Goal: Find specific page/section: Find specific page/section

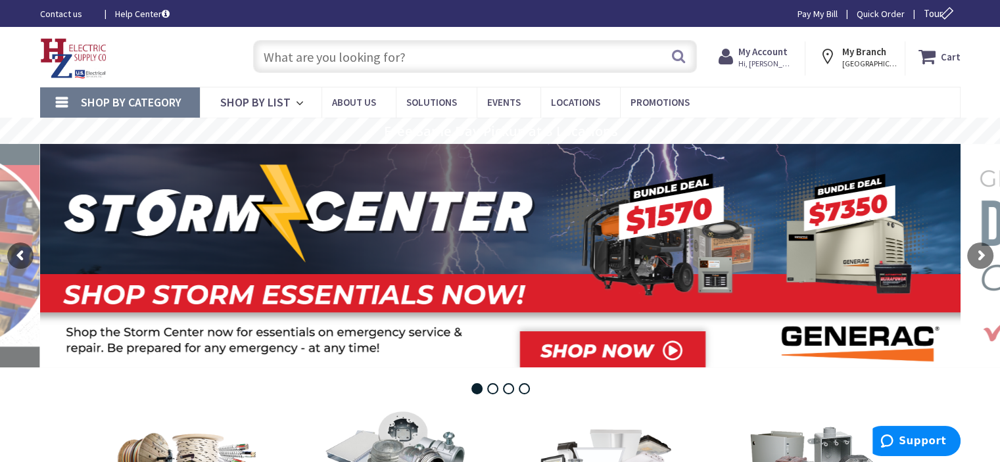
click at [430, 62] on input "text" at bounding box center [475, 56] width 444 height 33
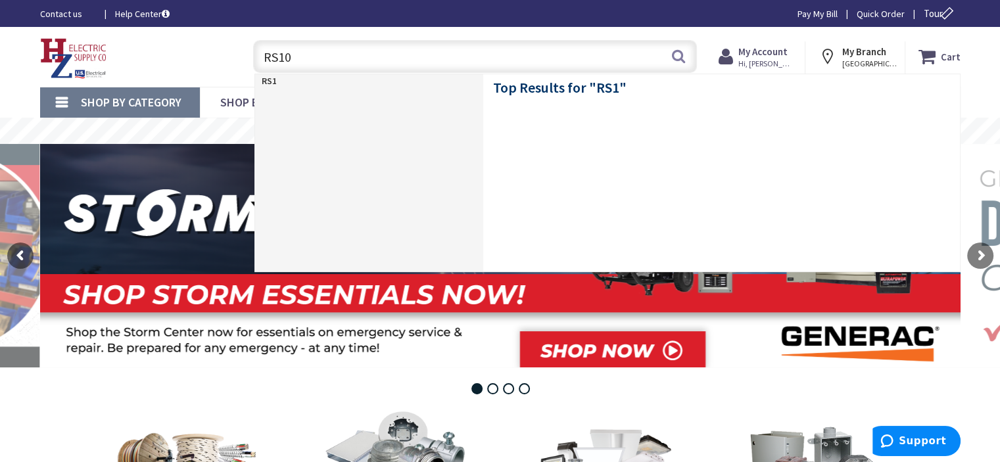
type input "RS103"
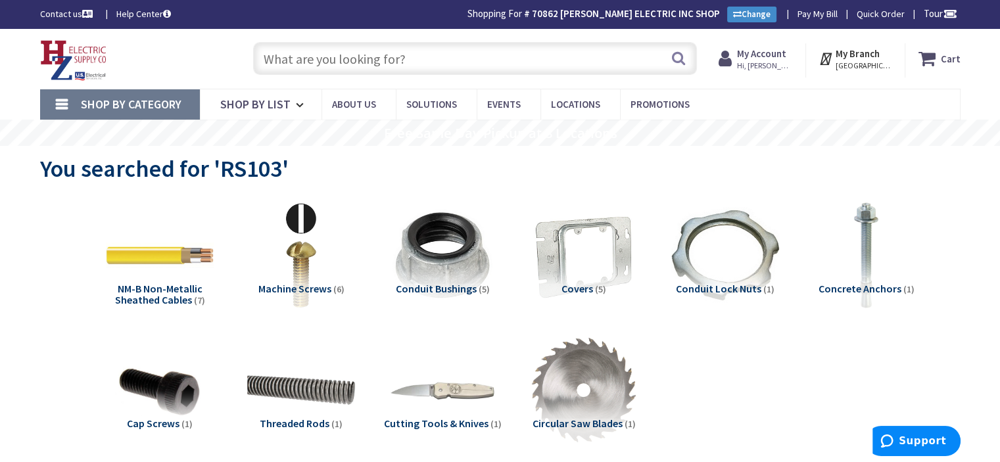
click at [427, 61] on input "text" at bounding box center [475, 58] width 444 height 33
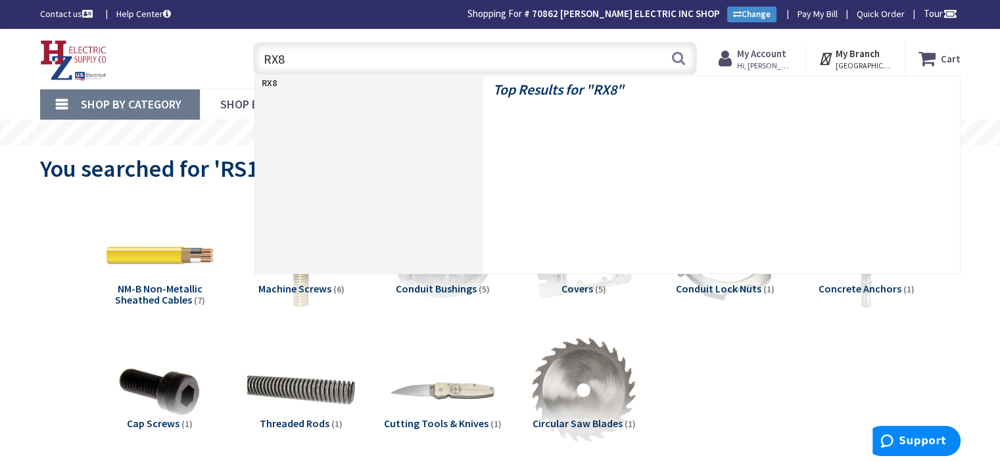
type input "RX83"
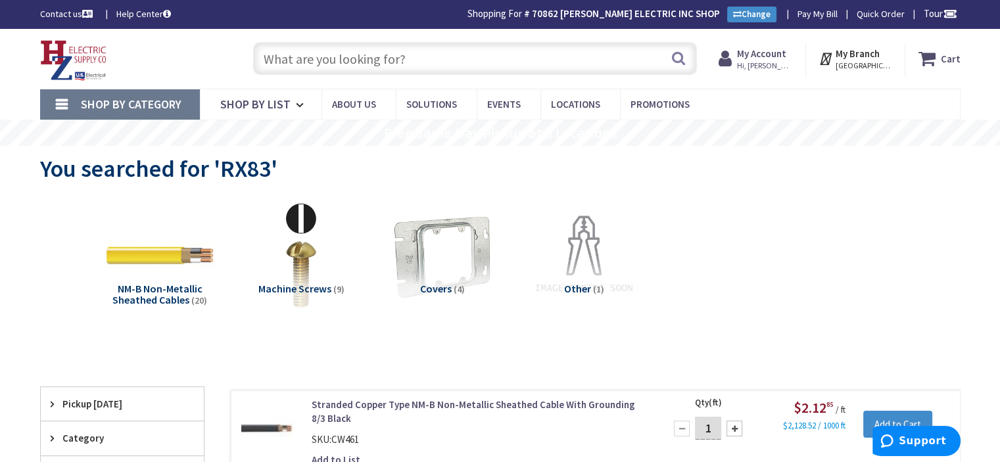
click at [442, 53] on input "text" at bounding box center [475, 58] width 444 height 33
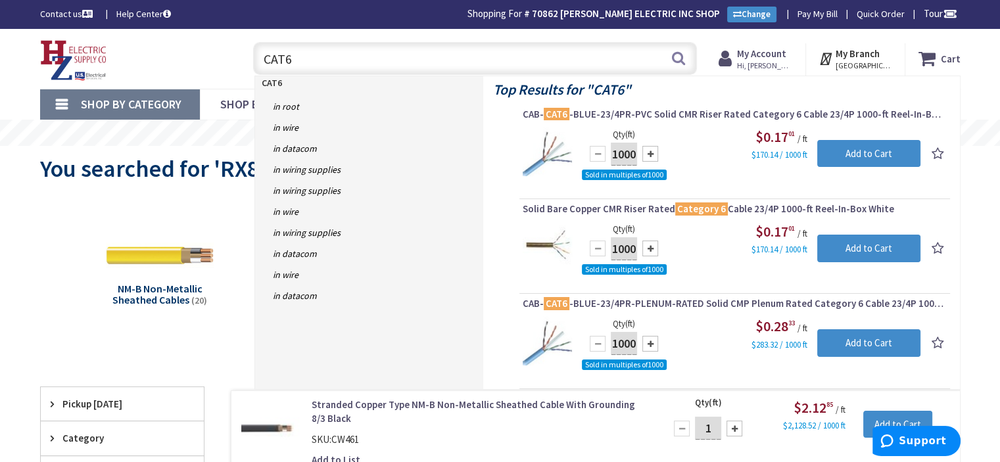
type input "CAT6"
